Goal: Transaction & Acquisition: Obtain resource

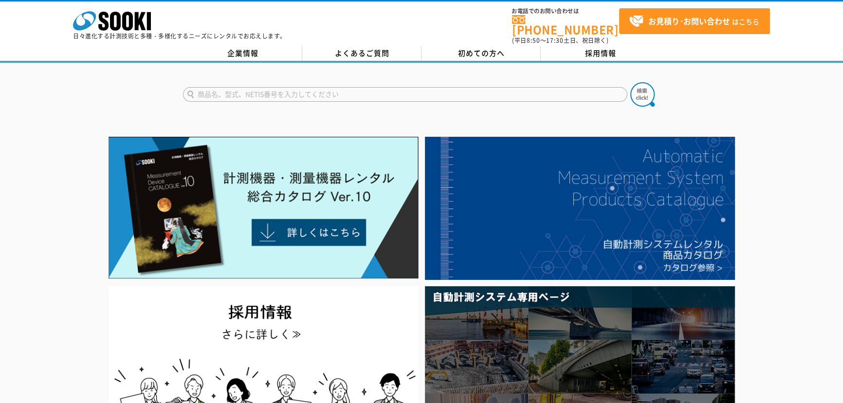
click at [341, 89] on input "text" at bounding box center [405, 94] width 444 height 15
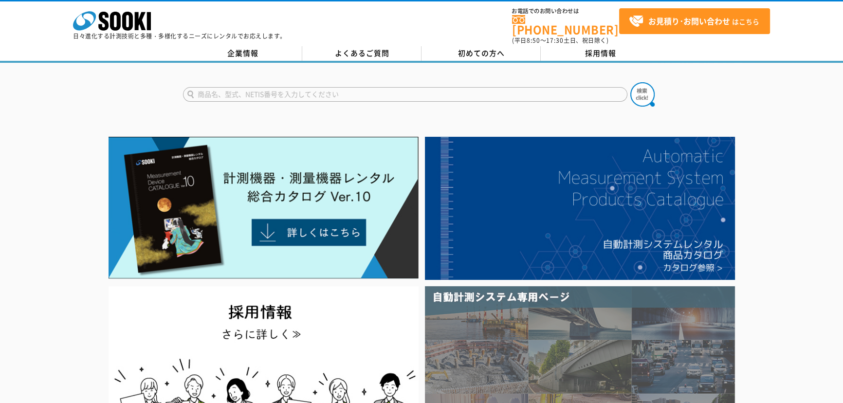
type input "商品名、型式、NETIS番号を入力してください"
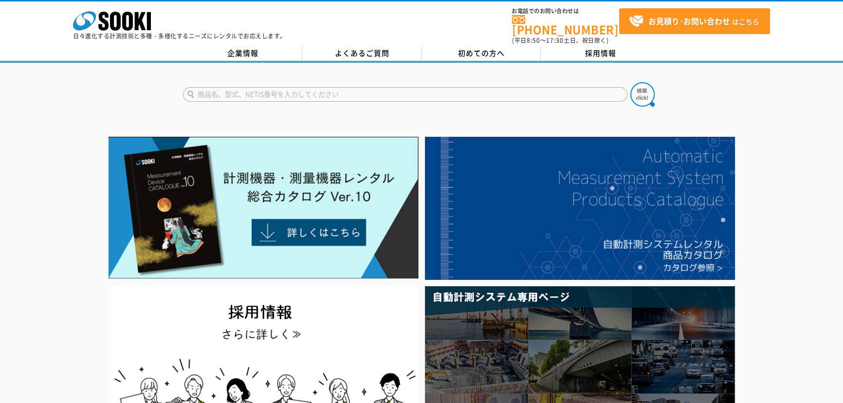
click at [199, 87] on input "text" at bounding box center [405, 94] width 444 height 15
paste input "85116"
type input "85116"
click at [630, 82] on button at bounding box center [642, 94] width 24 height 24
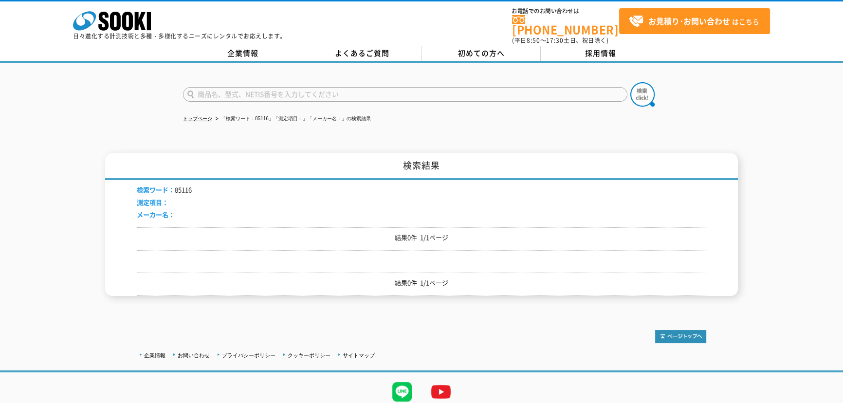
click at [270, 89] on input "text" at bounding box center [405, 94] width 444 height 15
type input "シースネイク"
click at [647, 90] on img at bounding box center [642, 94] width 24 height 24
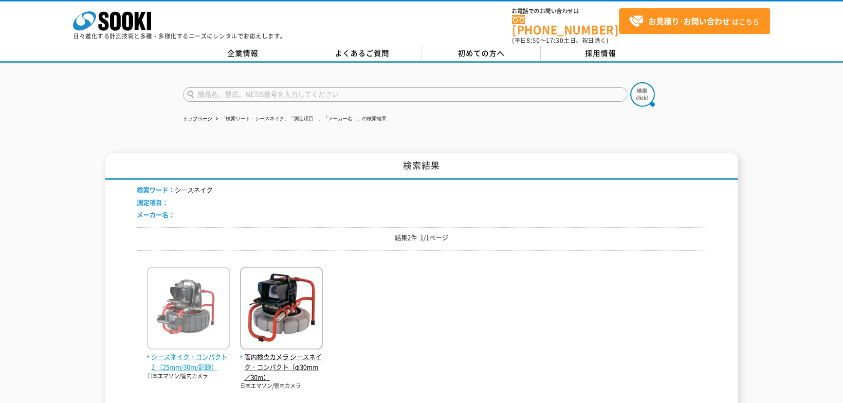
scroll to position [88, 0]
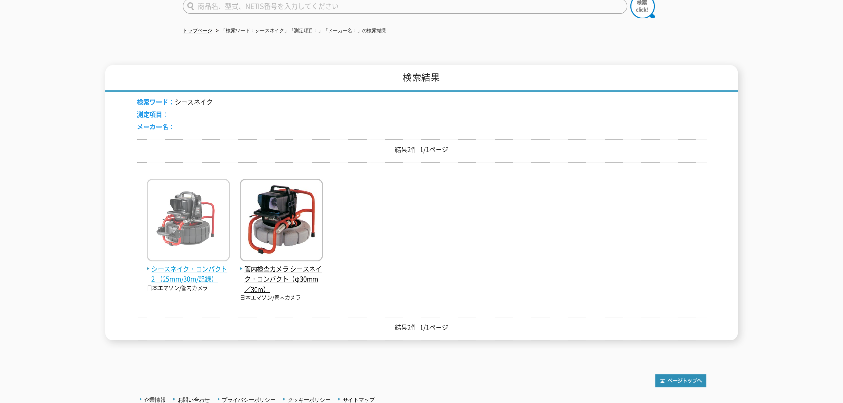
click at [189, 269] on span "シースネイク・コンパクト2 （25mm/30m/記録）" at bounding box center [188, 274] width 83 height 20
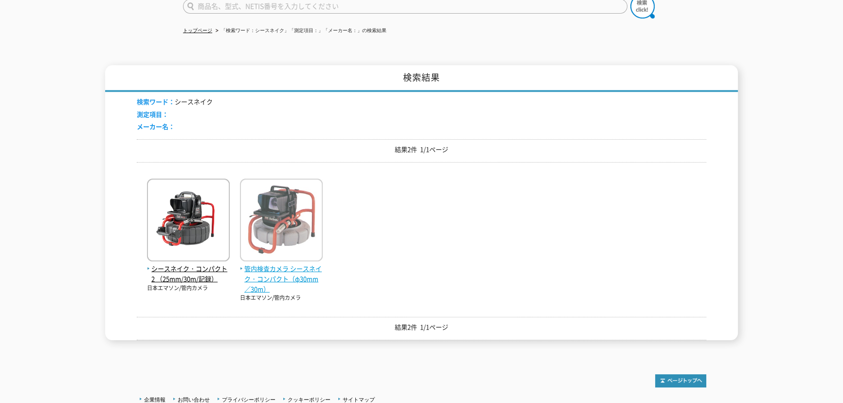
click at [279, 209] on img at bounding box center [281, 221] width 83 height 85
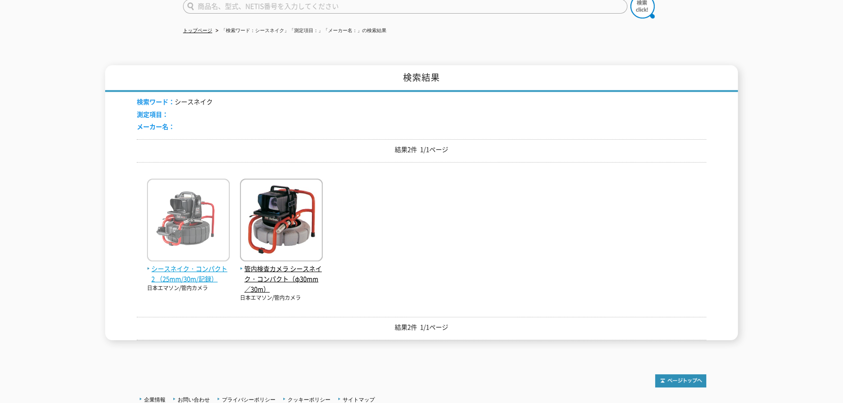
click at [208, 229] on img at bounding box center [188, 221] width 83 height 85
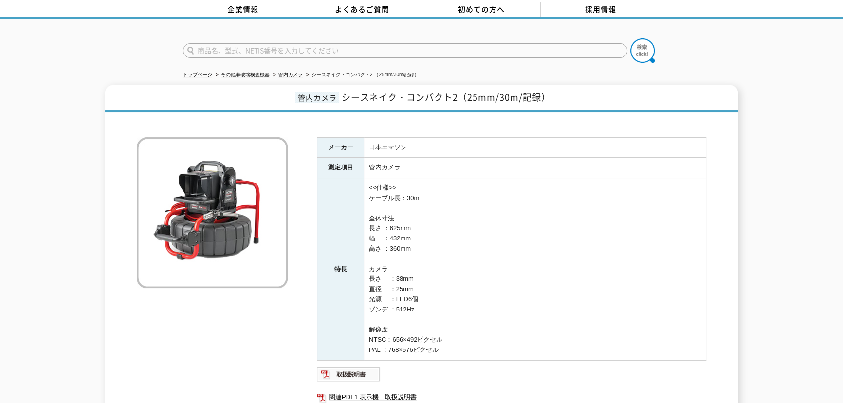
scroll to position [88, 0]
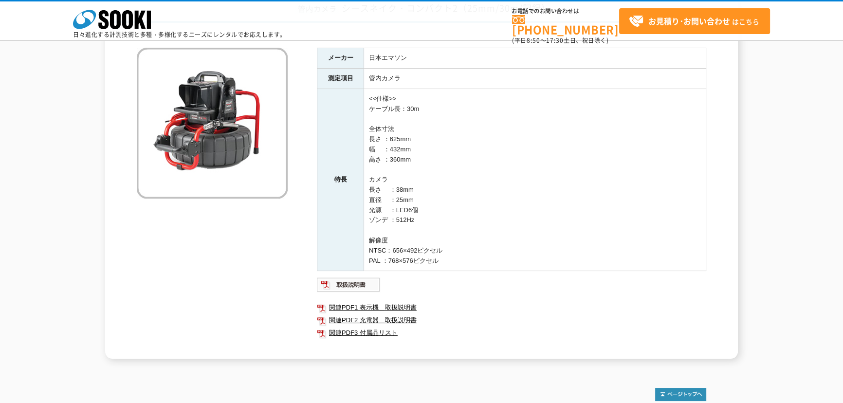
drag, startPoint x: 390, startPoint y: 199, endPoint x: 415, endPoint y: 199, distance: 24.8
click at [415, 199] on td "<<仕様>> ケーブル長：30m 全体寸法 長さ ：625mm 幅 　：432mm 高さ ：360mm カメラ 長さ 　：38mm 直径 　：25mm 光源 …" at bounding box center [535, 180] width 342 height 182
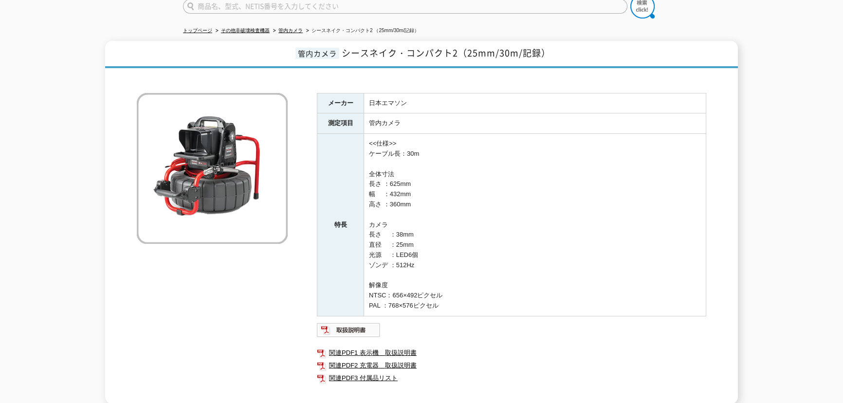
scroll to position [0, 0]
